Goal: Task Accomplishment & Management: Manage account settings

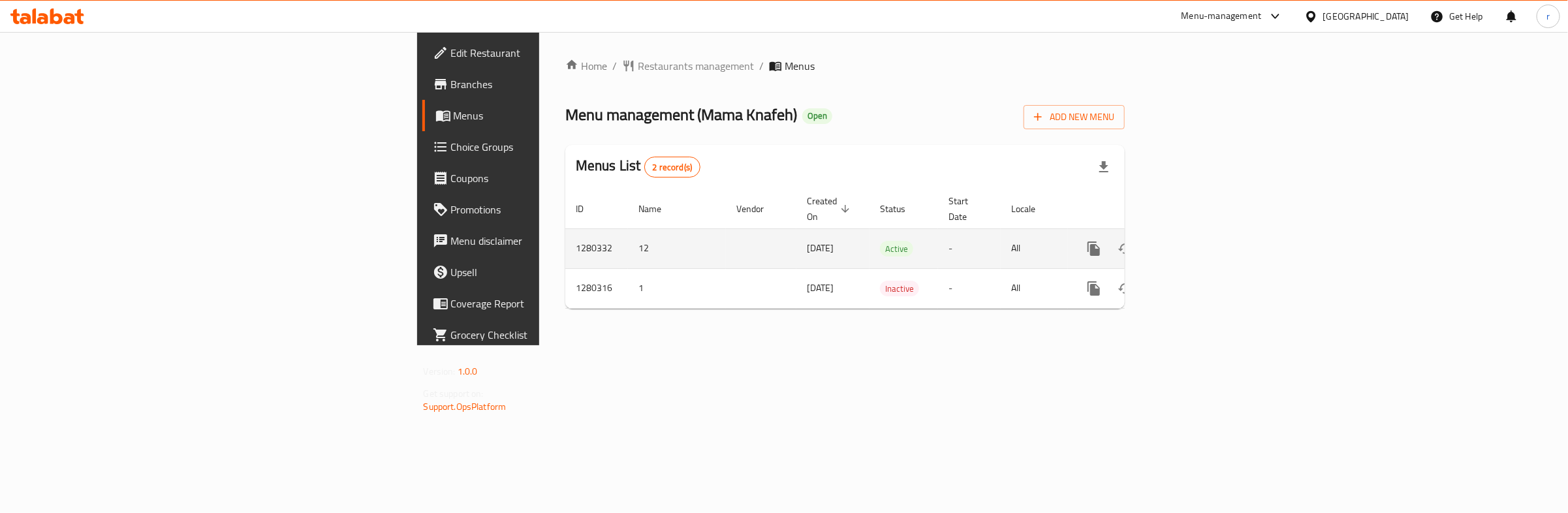
click at [796, 228] on td "[DATE]" at bounding box center [832, 248] width 73 height 40
click at [1195, 240] on icon "enhanced table" at bounding box center [1187, 248] width 15 height 15
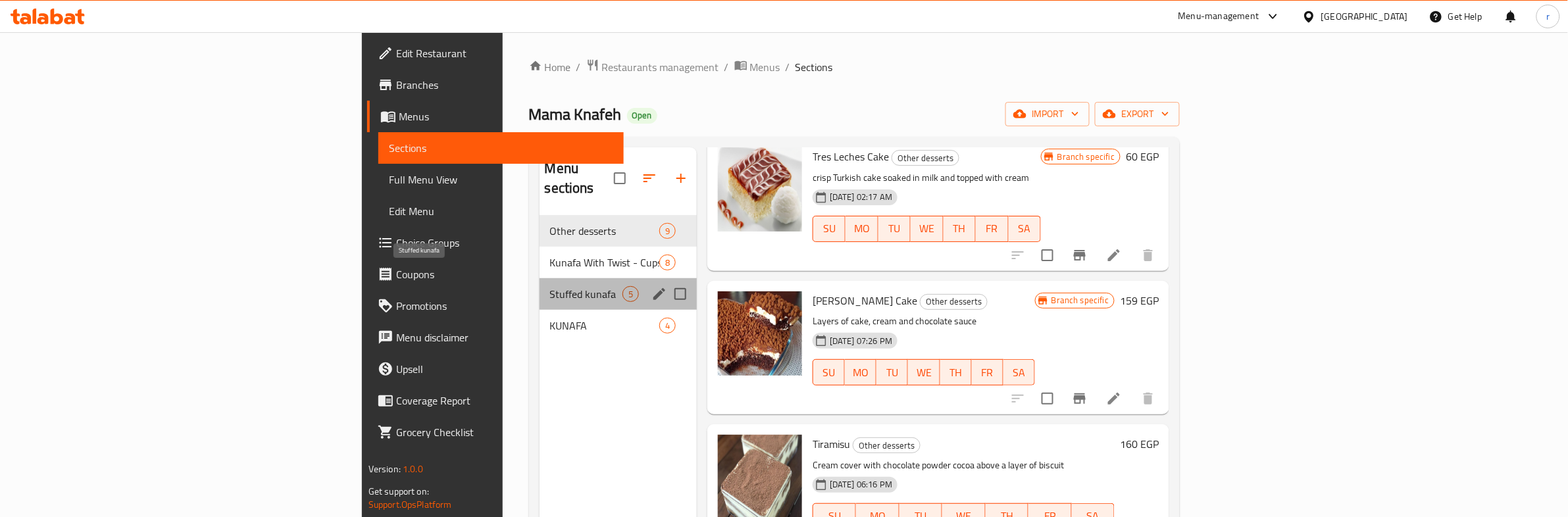
click at [550, 286] on span "Stuffed kunafa" at bounding box center [586, 294] width 72 height 15
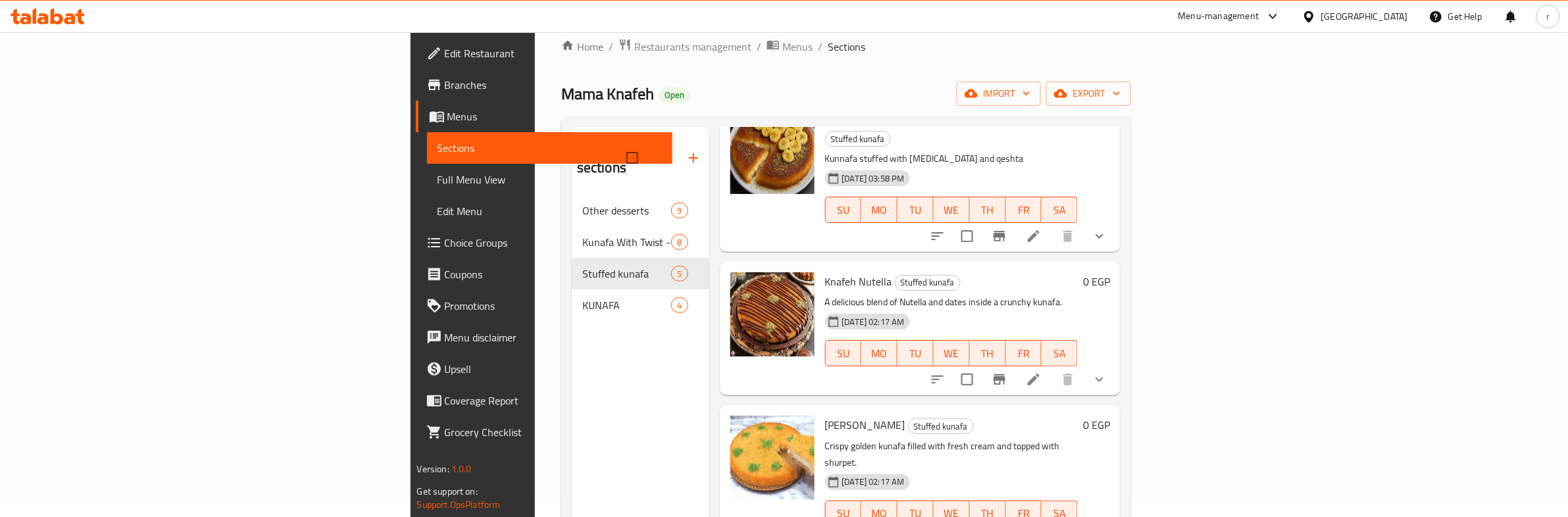
scroll to position [69, 0]
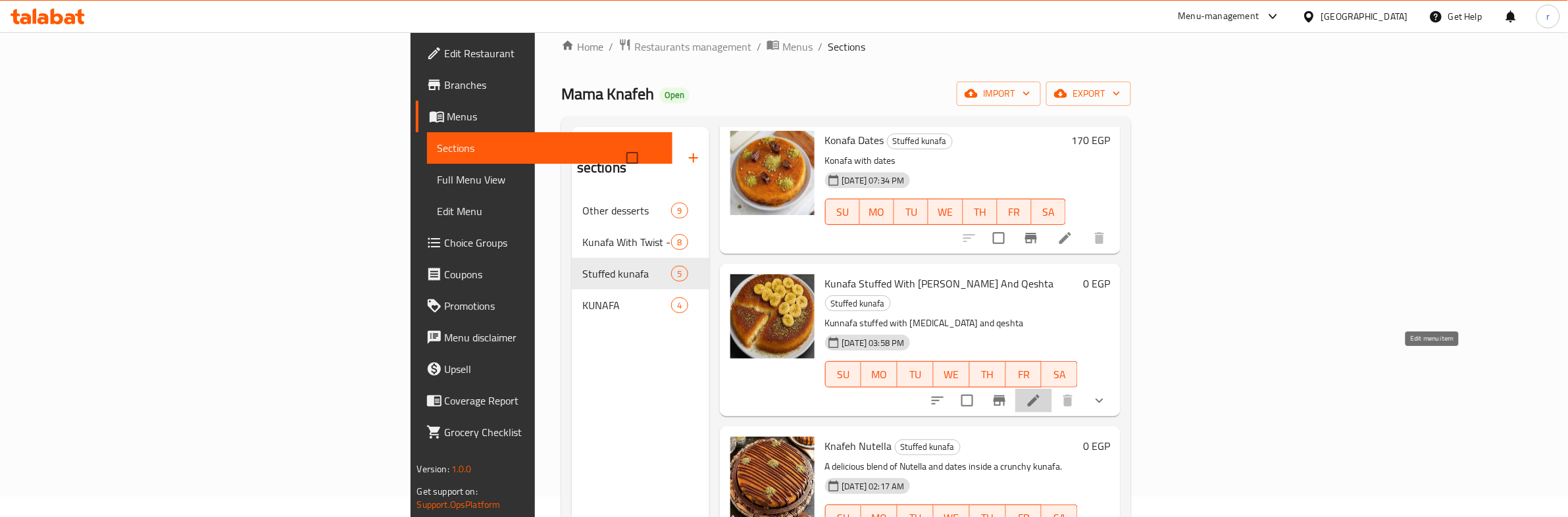
click at [1041, 393] on icon at bounding box center [1033, 400] width 15 height 15
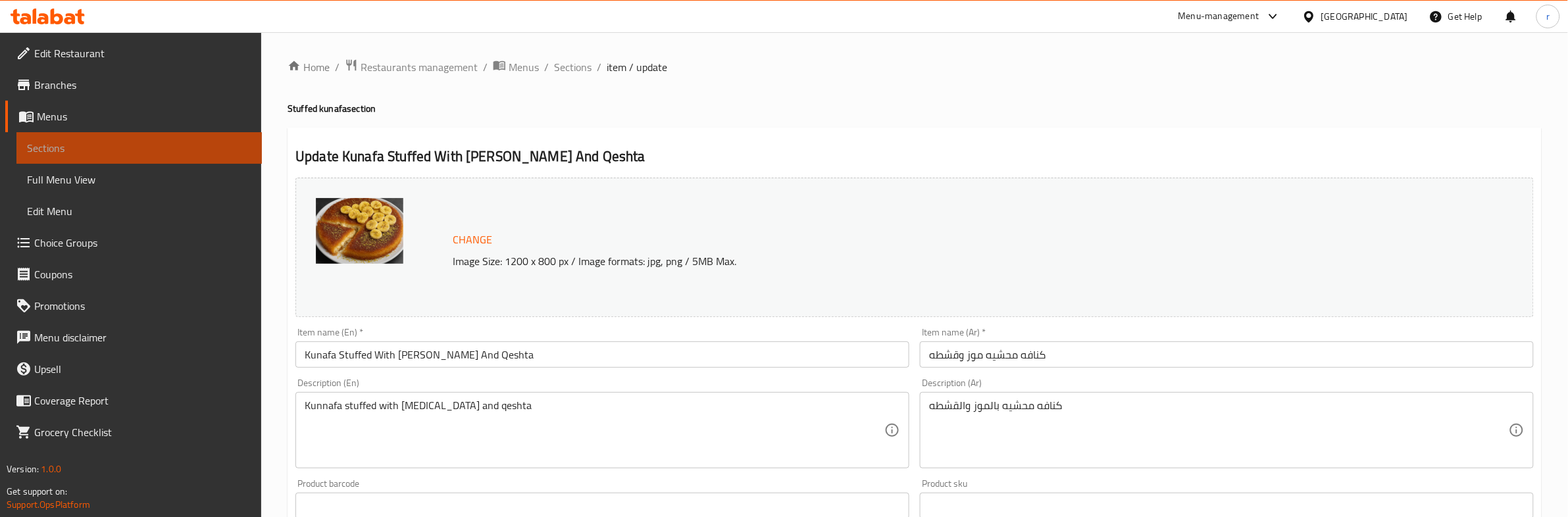
click at [97, 146] on span "Sections" at bounding box center [139, 148] width 224 height 15
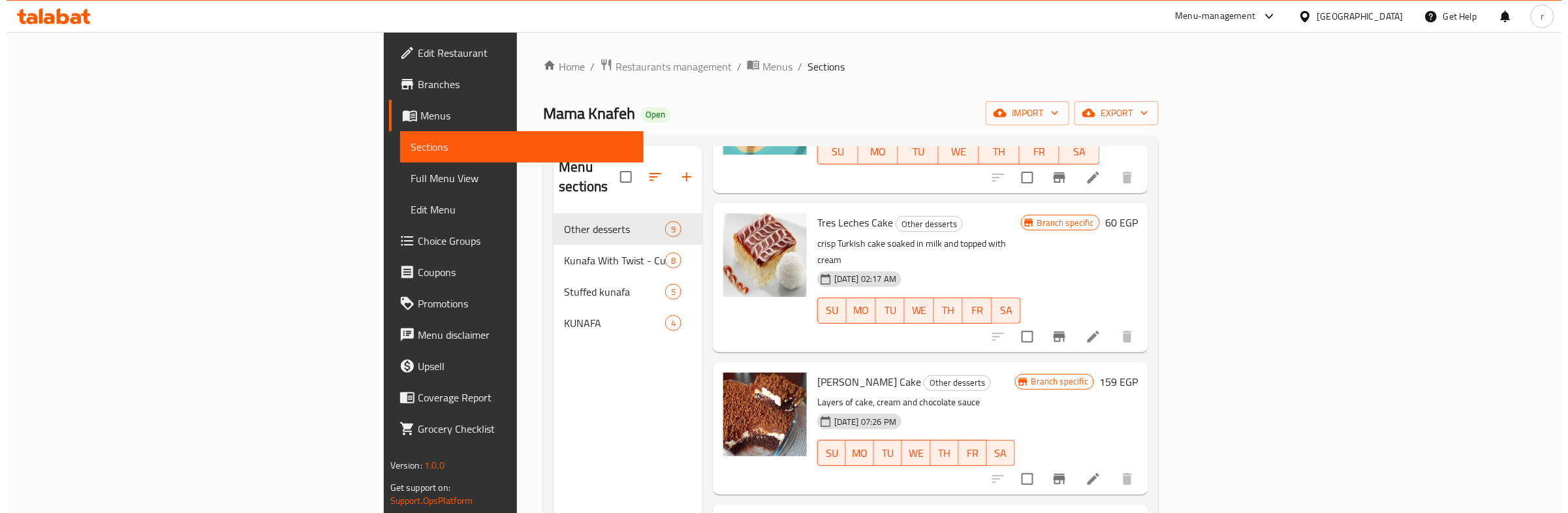
scroll to position [802, 0]
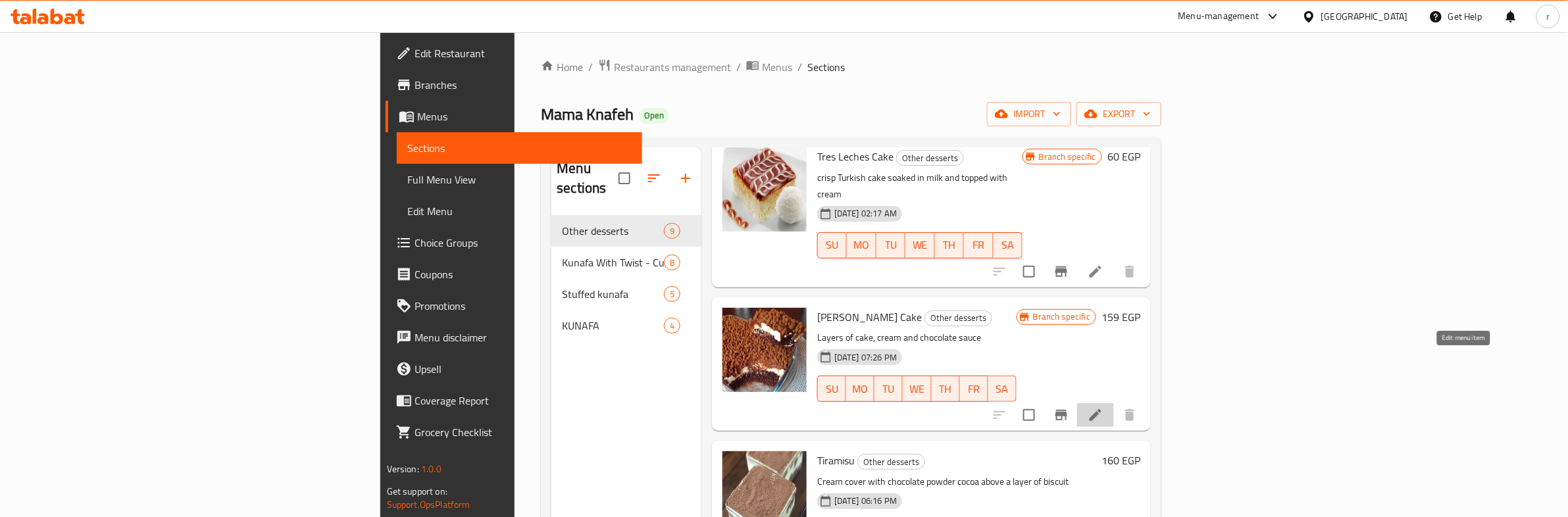
click at [1104, 407] on icon at bounding box center [1095, 414] width 15 height 15
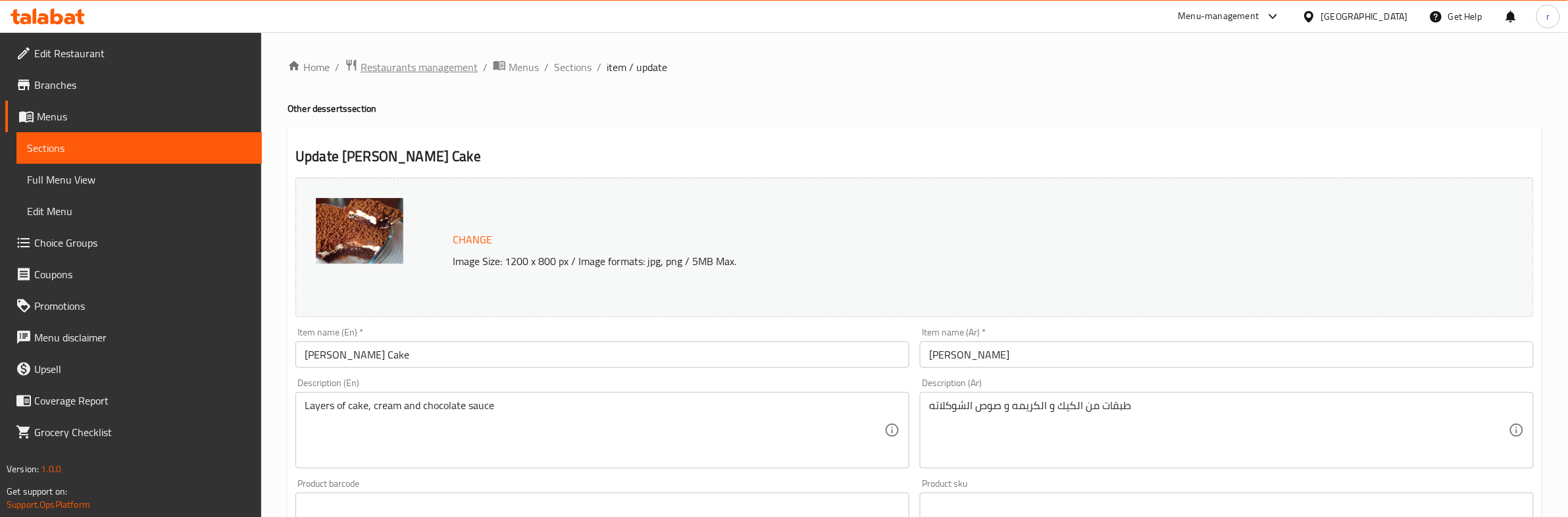
click at [428, 63] on span "Restaurants management" at bounding box center [419, 67] width 117 height 15
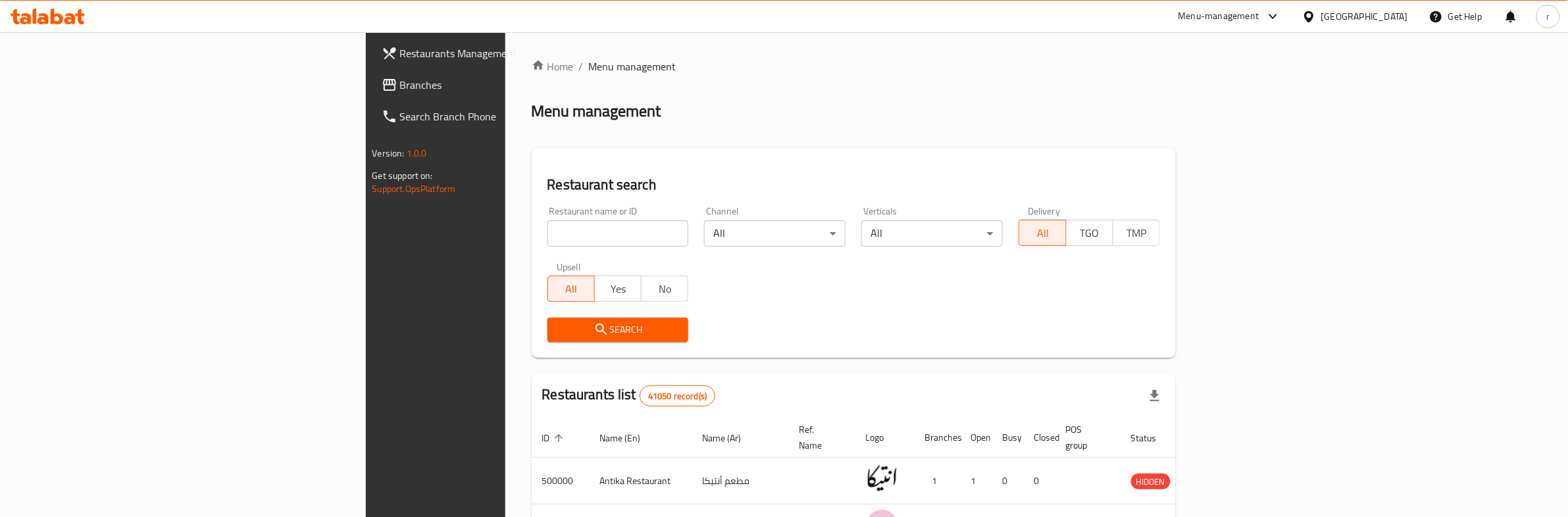
click at [400, 91] on span "Branches" at bounding box center [508, 84] width 217 height 15
